Goal: Information Seeking & Learning: Find specific fact

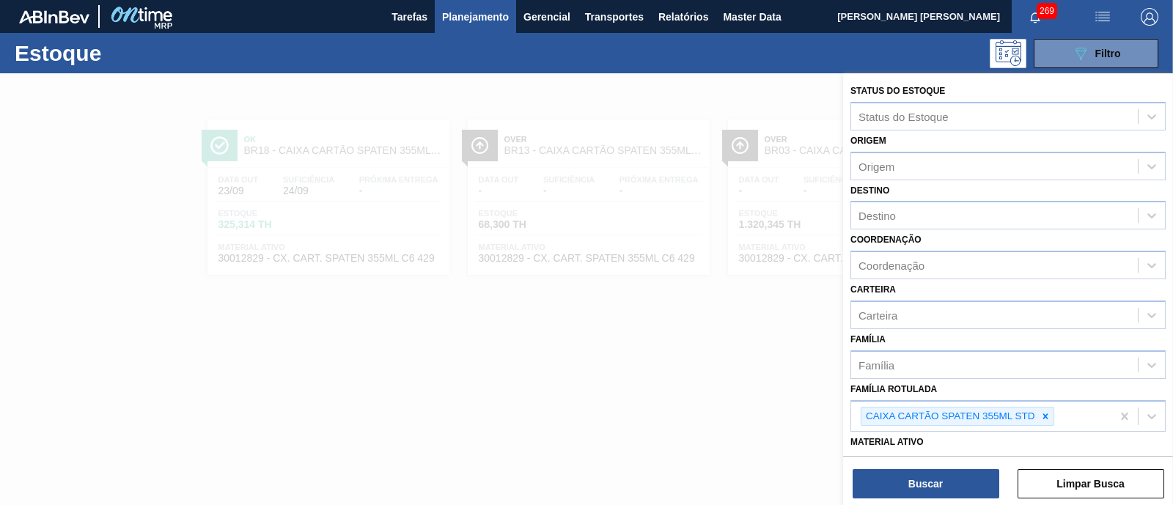
scroll to position [183, 0]
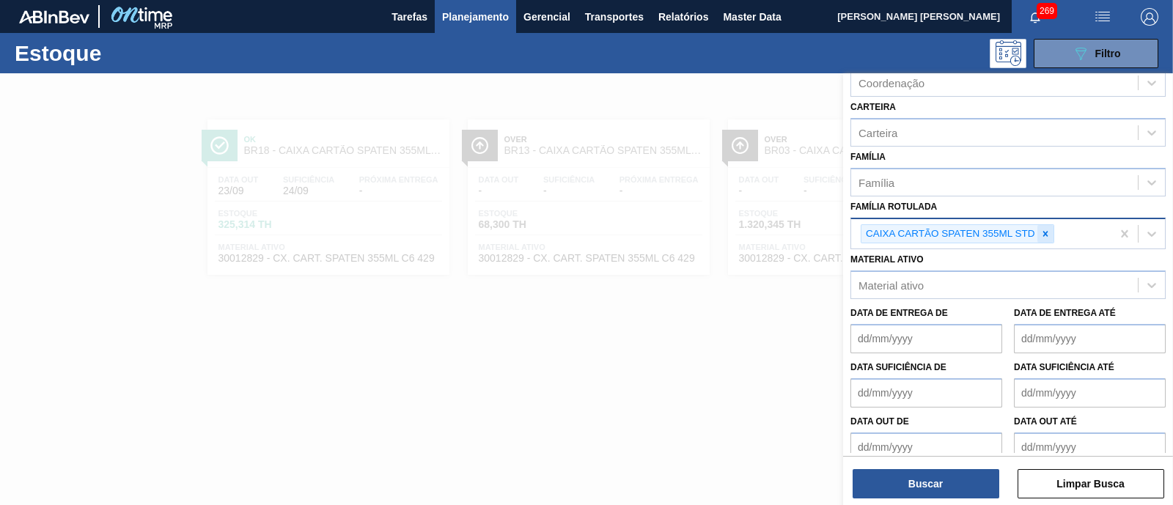
click at [1043, 232] on icon at bounding box center [1045, 233] width 5 height 5
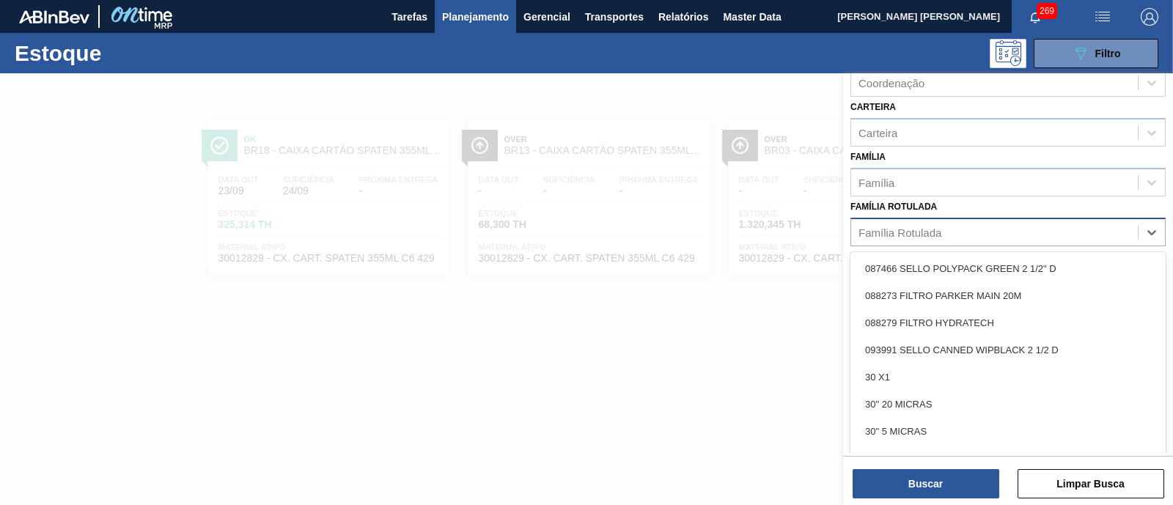
click at [1043, 230] on div "Família Rotulada" at bounding box center [994, 231] width 287 height 21
type Rotulada "c"
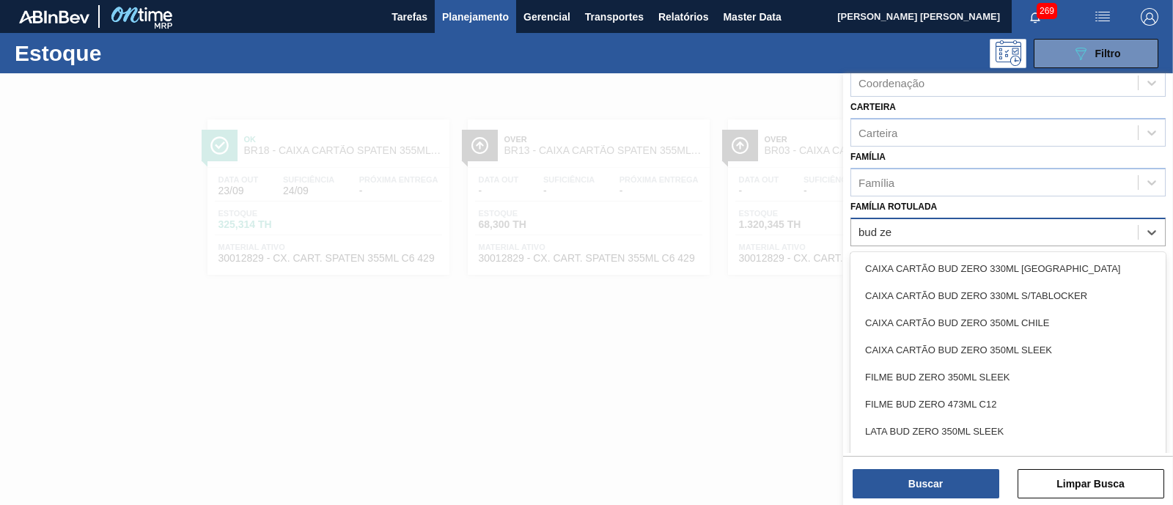
type Rotulada "bud zer"
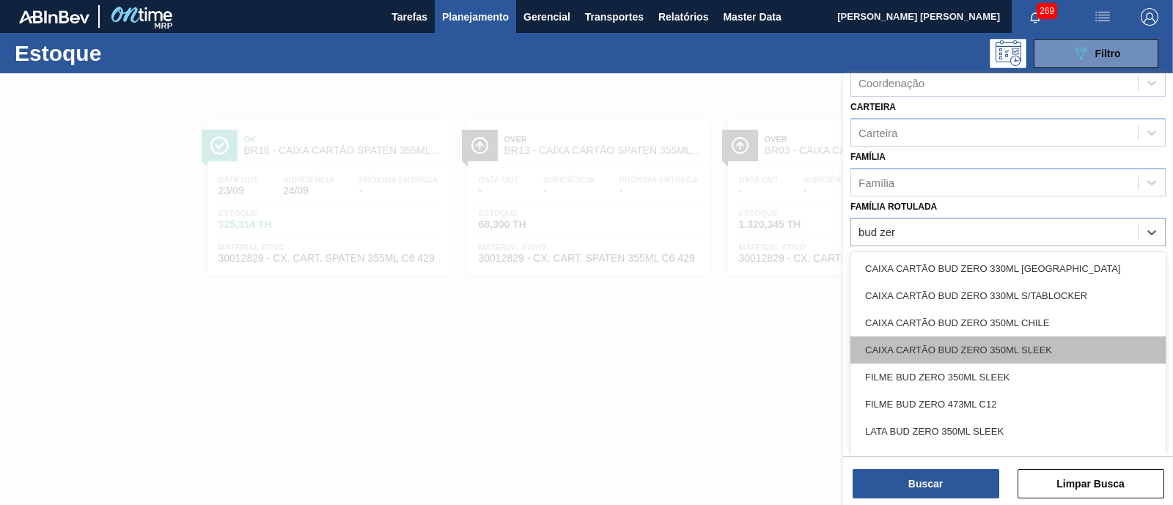
click at [1048, 353] on div "CAIXA CARTÃO BUD ZERO 350ML SLEEK" at bounding box center [1008, 350] width 315 height 27
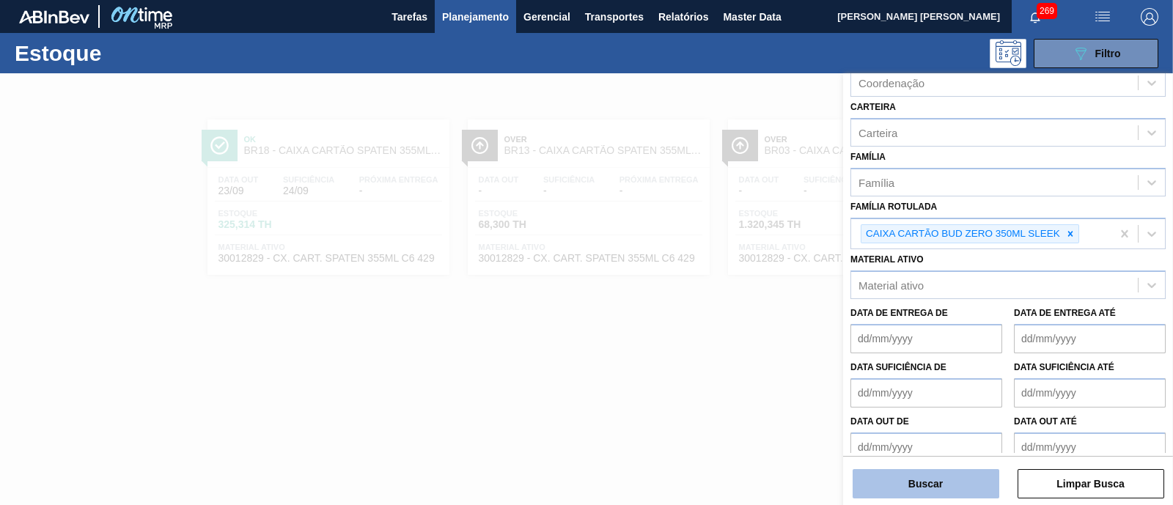
click at [939, 485] on button "Buscar" at bounding box center [926, 483] width 147 height 29
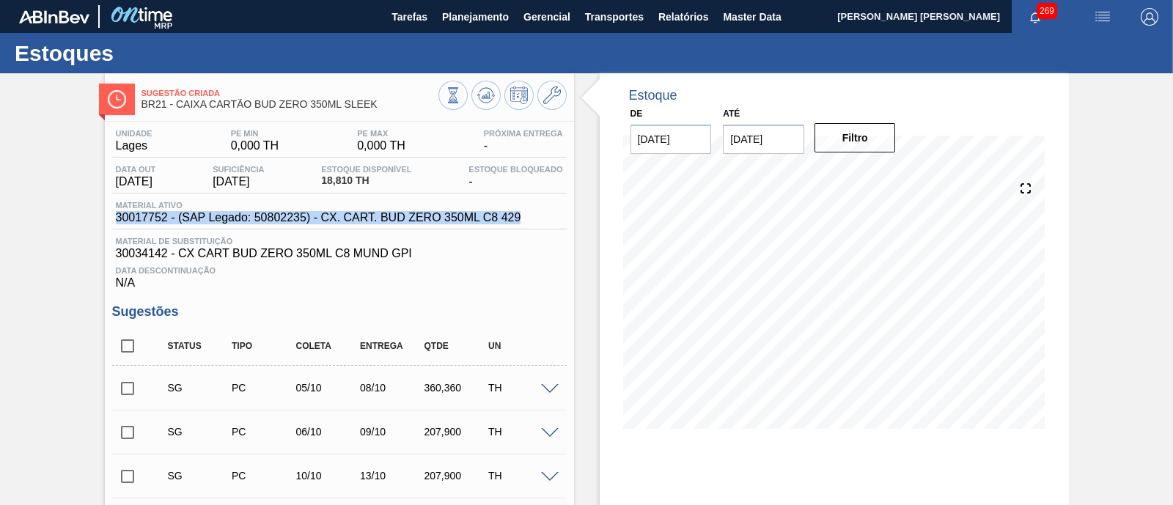
drag, startPoint x: 117, startPoint y: 220, endPoint x: 540, endPoint y: 229, distance: 423.2
click at [540, 229] on div "Material ativo 30017752 - (SAP Legado: 50802235) - CX. CART. BUD ZERO 350ML C8 …" at bounding box center [339, 215] width 455 height 29
copy span "30017752 - (SAP Legado: 50802235) - CX. CART. BUD ZERO 350ML C8 429"
